Goal: Task Accomplishment & Management: Use online tool/utility

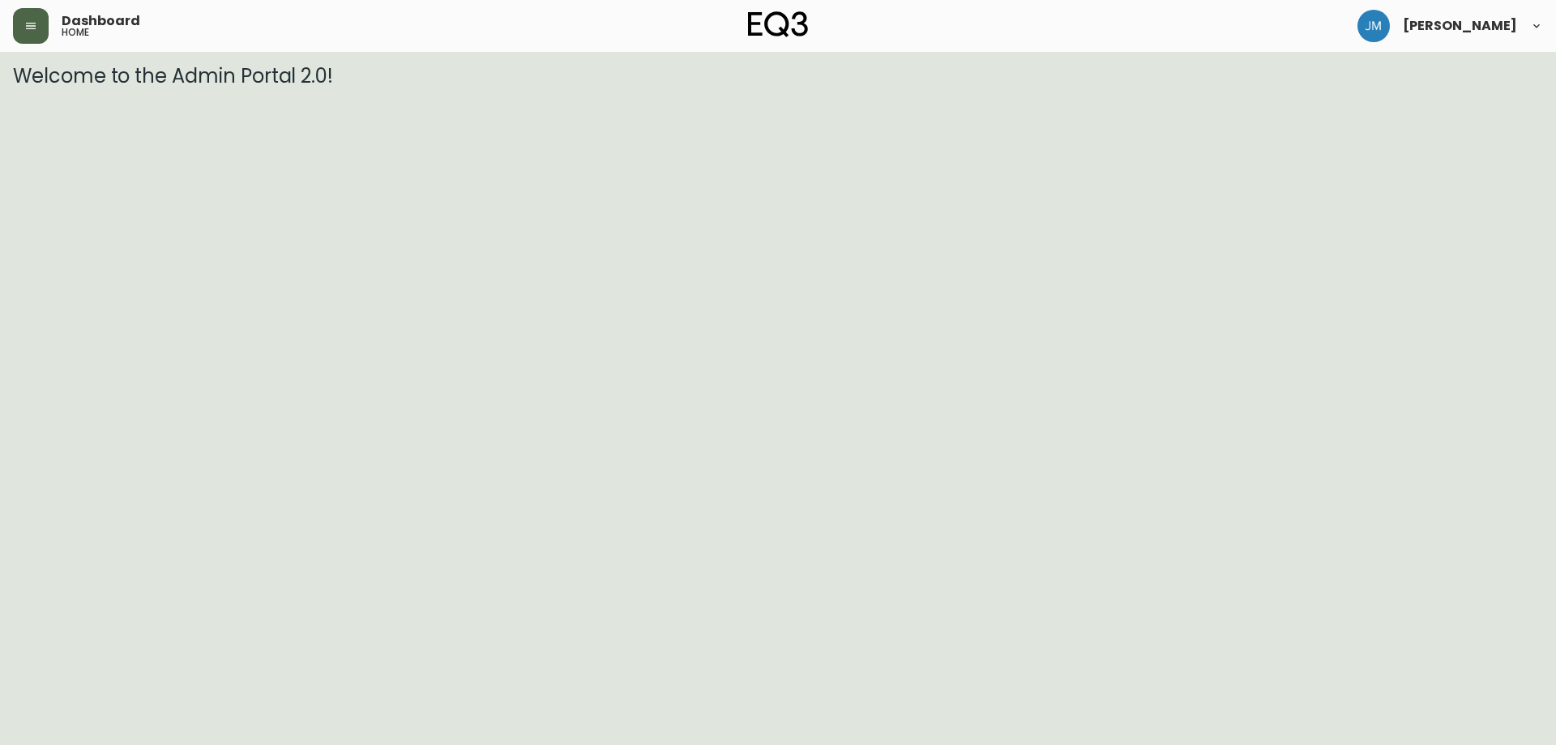
click at [35, 34] on button "button" at bounding box center [31, 26] width 36 height 36
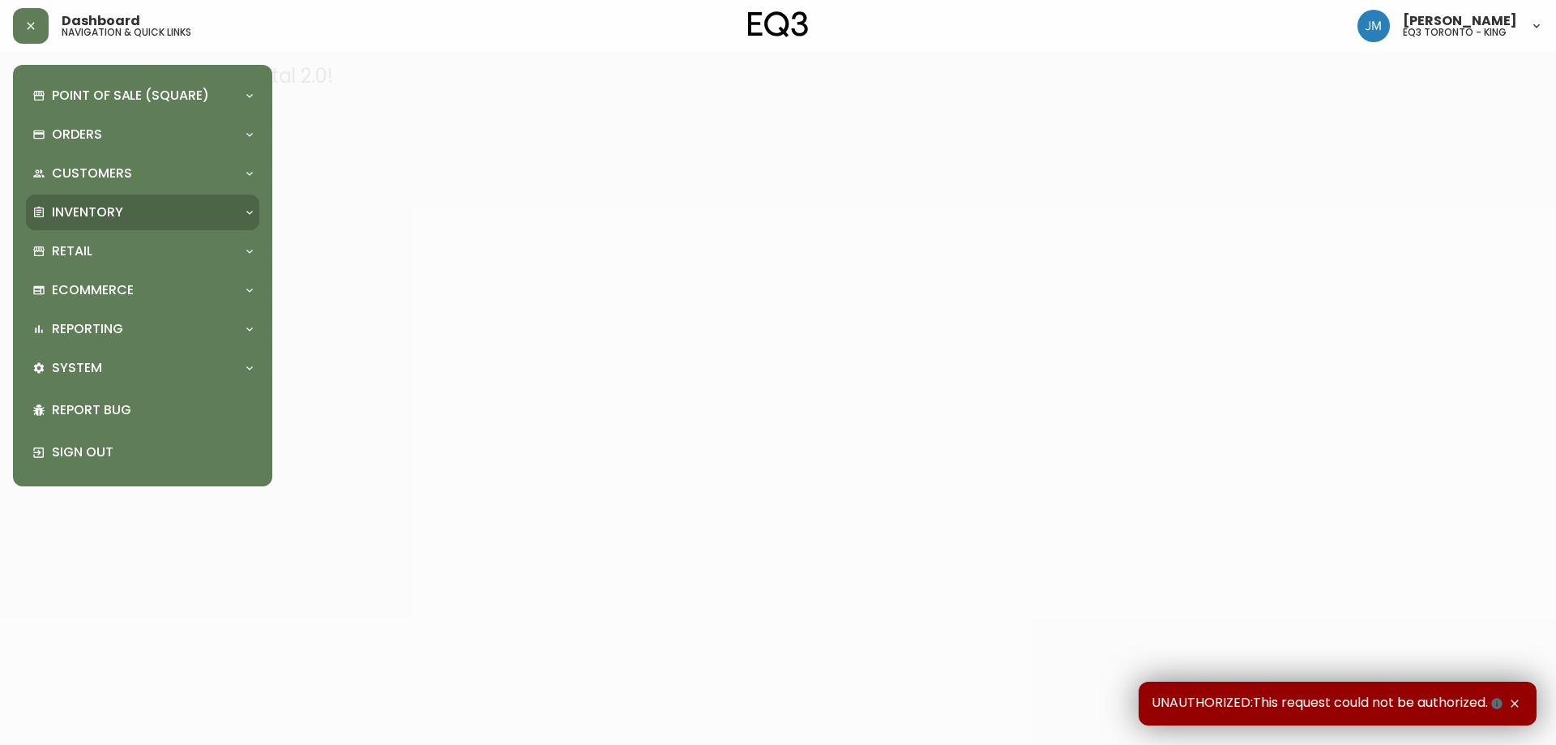
click at [124, 208] on div "Inventory" at bounding box center [134, 212] width 204 height 18
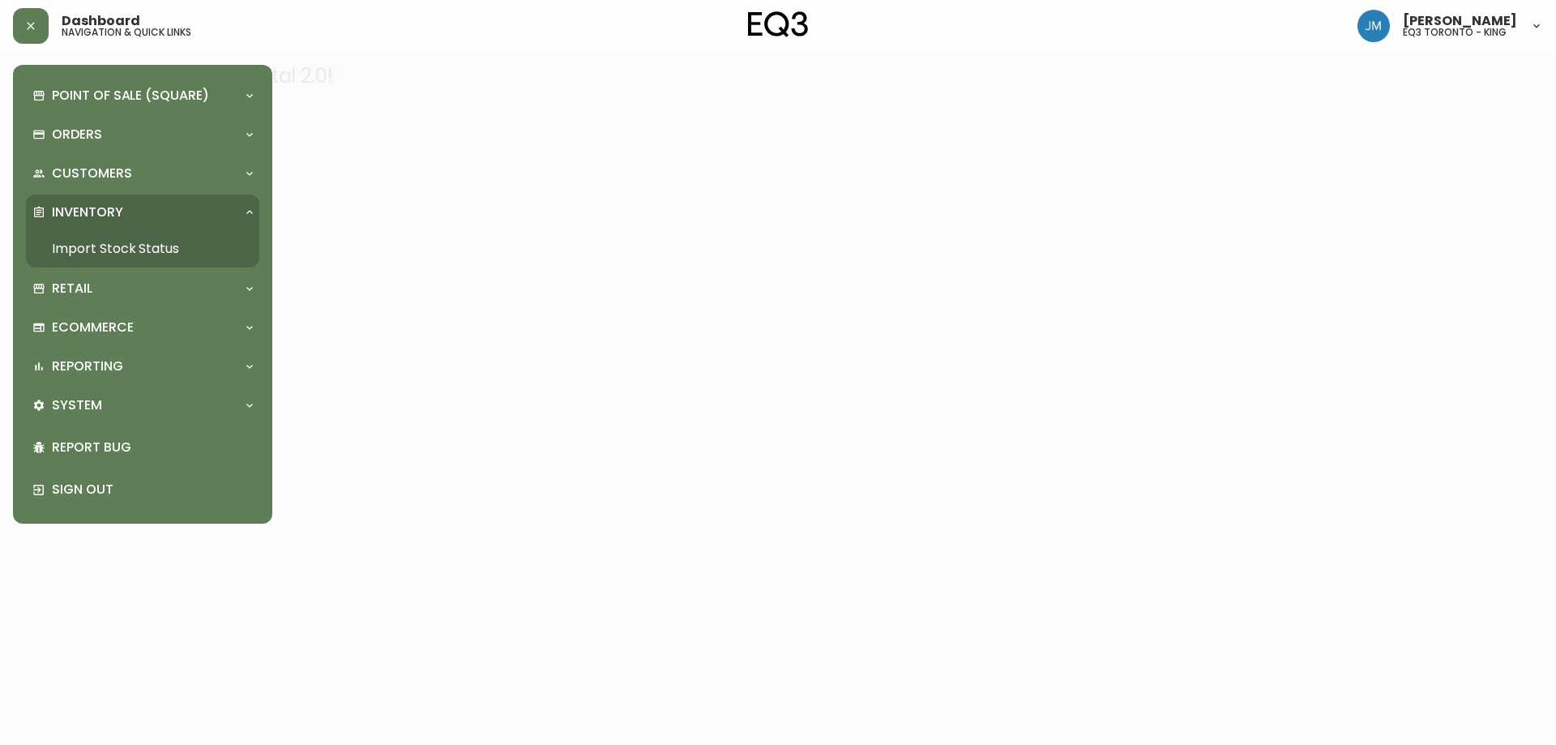
drag, startPoint x: 100, startPoint y: 242, endPoint x: 112, endPoint y: 236, distance: 13.8
click at [101, 242] on link "Import Stock Status" at bounding box center [142, 248] width 233 height 37
